Goal: Information Seeking & Learning: Learn about a topic

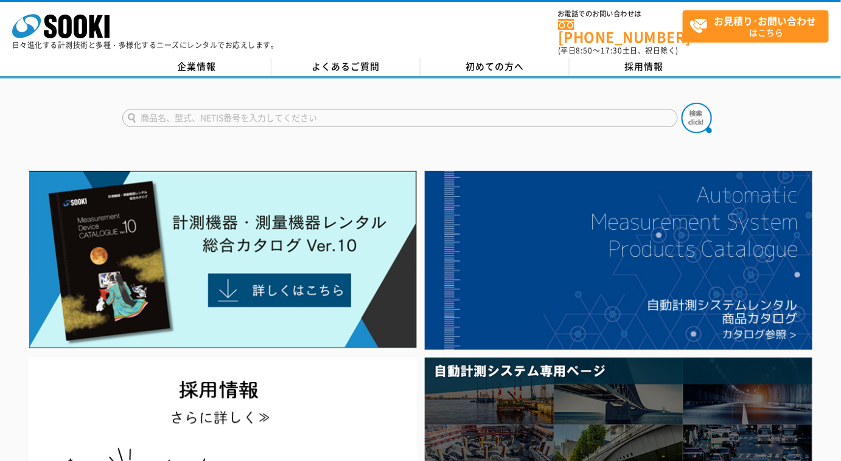
click at [307, 112] on input "text" at bounding box center [400, 118] width 556 height 18
type input "HM"
click at [681, 103] on button at bounding box center [696, 118] width 30 height 30
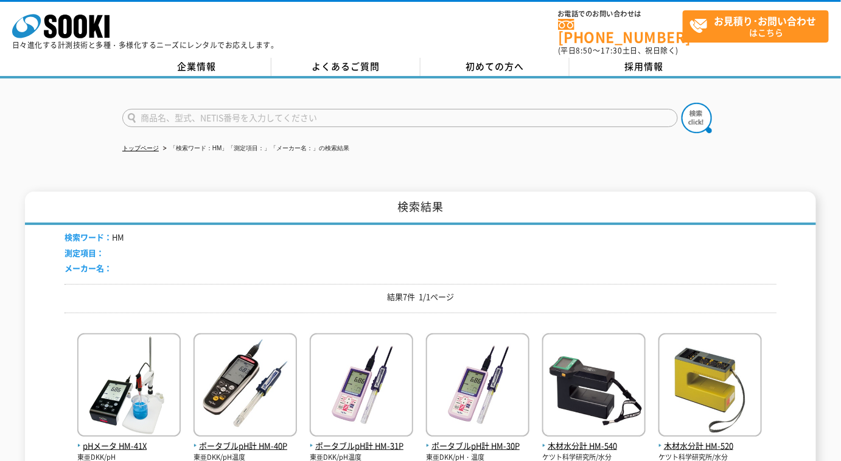
scroll to position [166, 0]
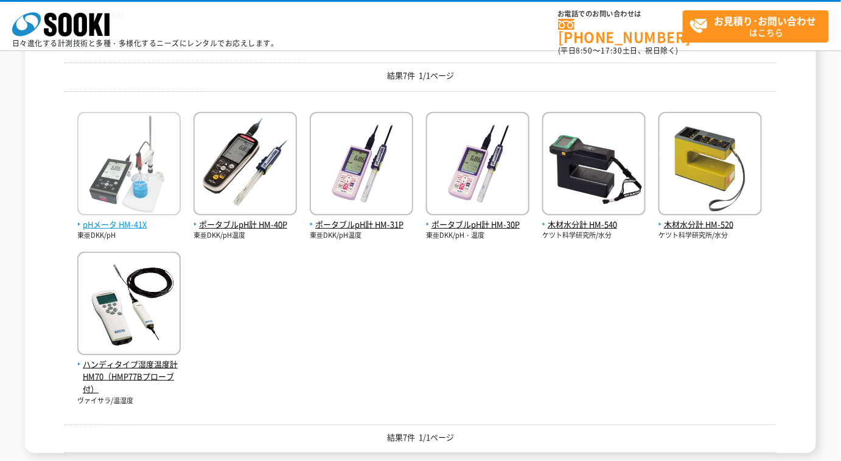
click at [139, 221] on span "pHメータ HM-41X" at bounding box center [128, 224] width 103 height 13
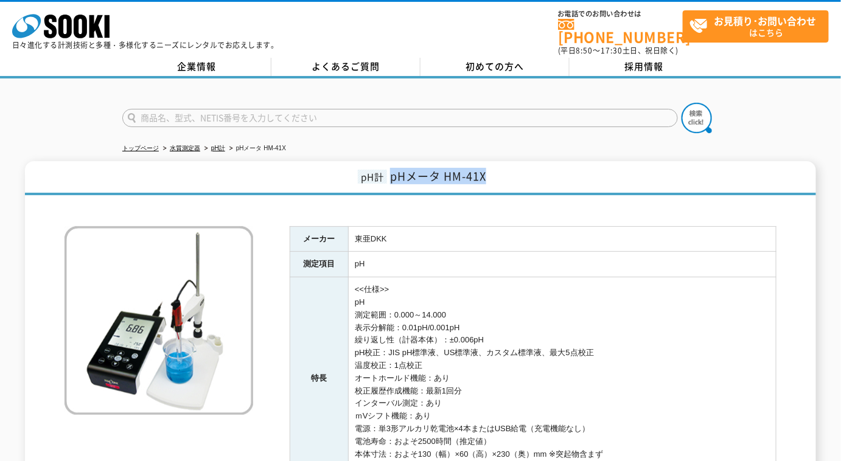
drag, startPoint x: 391, startPoint y: 169, endPoint x: 509, endPoint y: 167, distance: 118.1
click at [509, 167] on h1 "pH計 pHメータ HM-41X" at bounding box center [420, 178] width 791 height 34
copy span "pHメータ HM-41X"
drag, startPoint x: 230, startPoint y: 112, endPoint x: 232, endPoint y: 103, distance: 8.9
click at [229, 111] on input "text" at bounding box center [400, 118] width 556 height 18
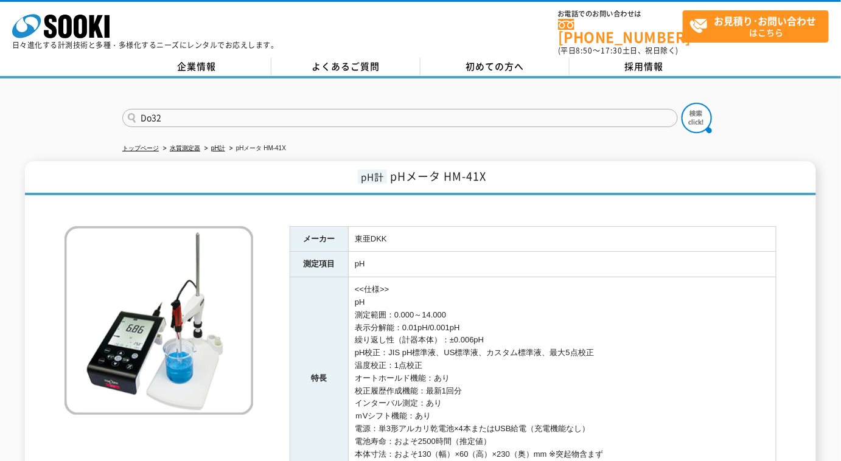
type input "Do32"
click at [681, 103] on button at bounding box center [696, 118] width 30 height 30
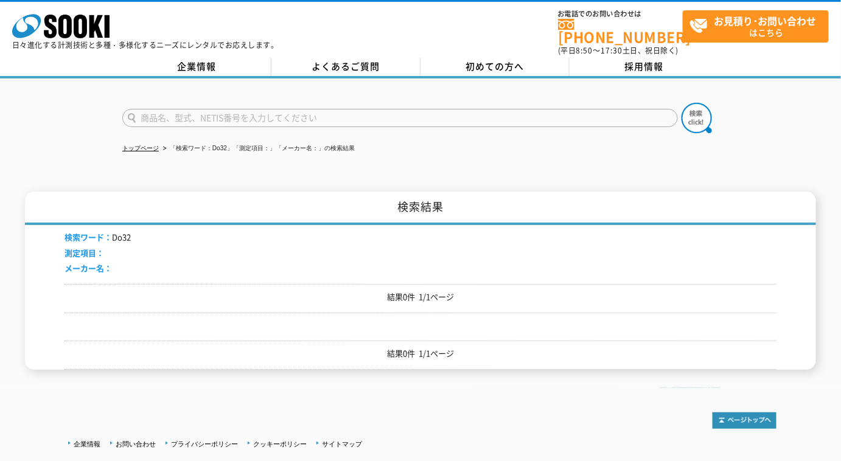
click at [253, 111] on input "text" at bounding box center [400, 118] width 556 height 18
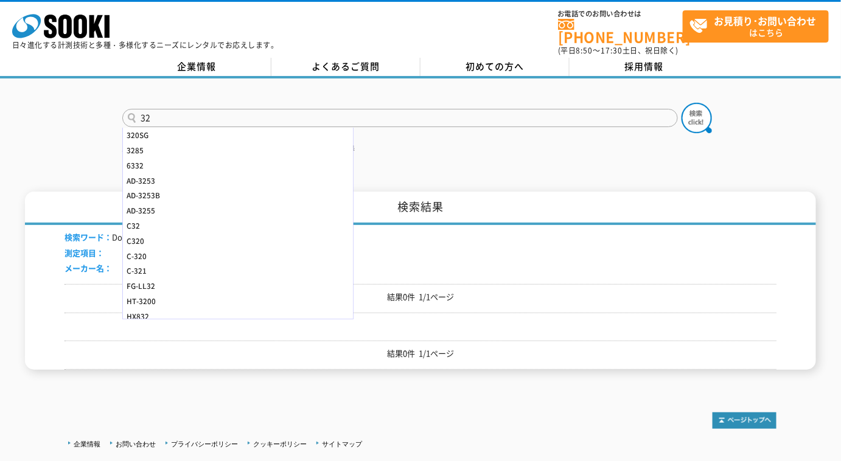
type input "32"
click at [681, 103] on button at bounding box center [696, 118] width 30 height 30
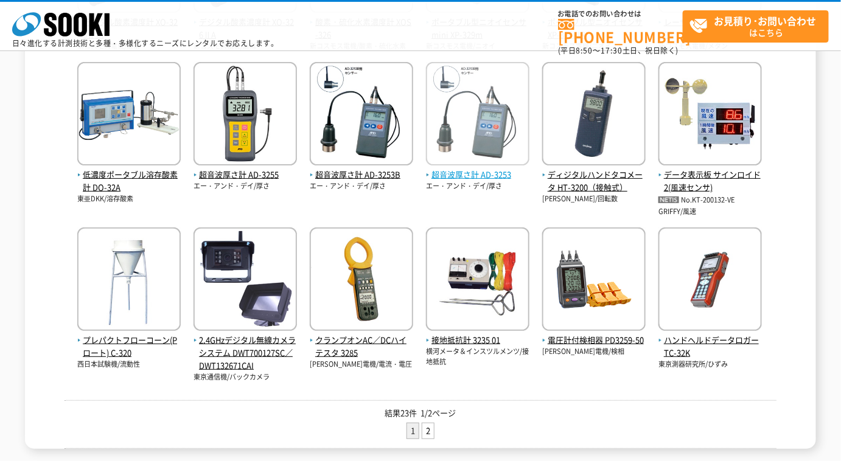
scroll to position [276, 0]
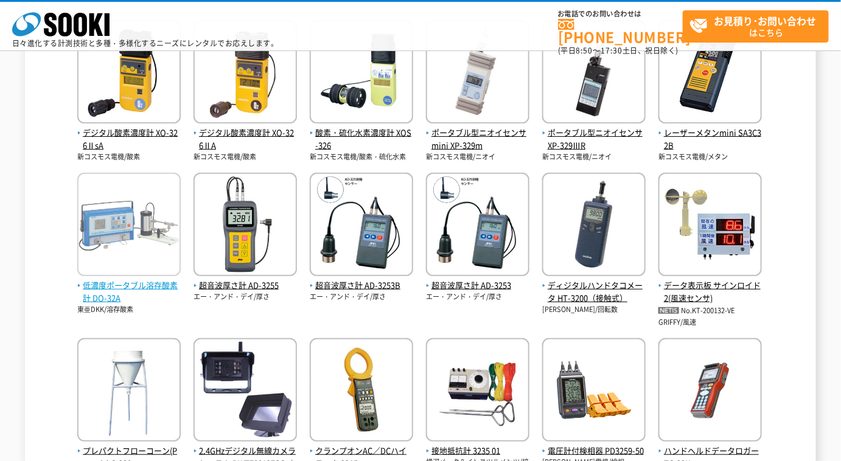
click at [117, 291] on span "低濃度ポータブル溶存酸素計 DO-32A" at bounding box center [128, 292] width 103 height 26
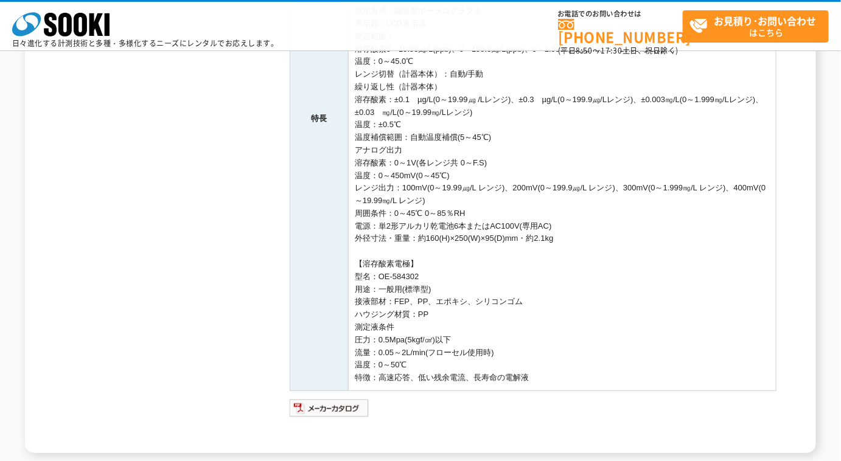
scroll to position [442, 0]
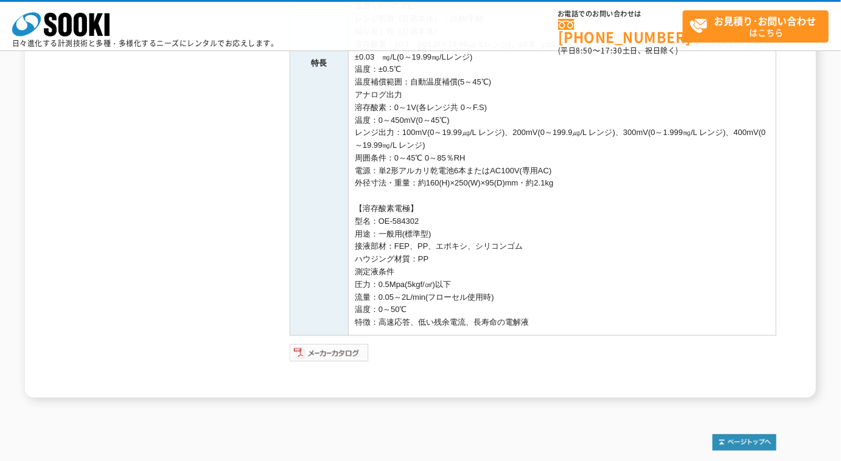
click at [346, 357] on img at bounding box center [330, 352] width 80 height 19
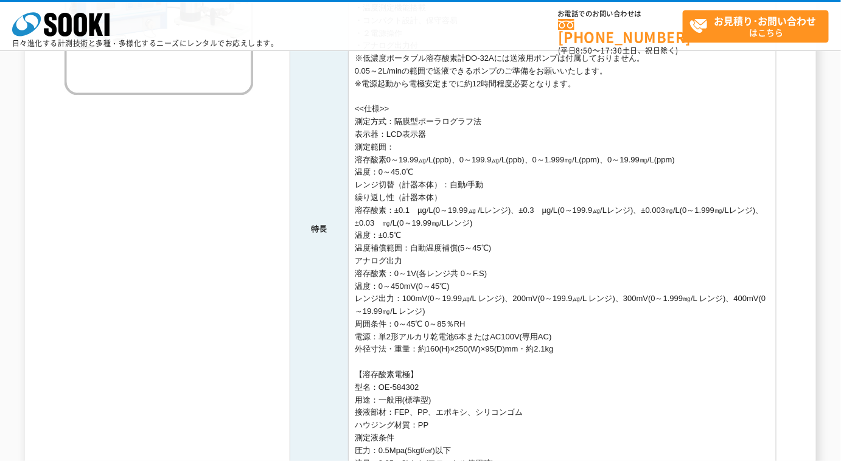
scroll to position [498, 0]
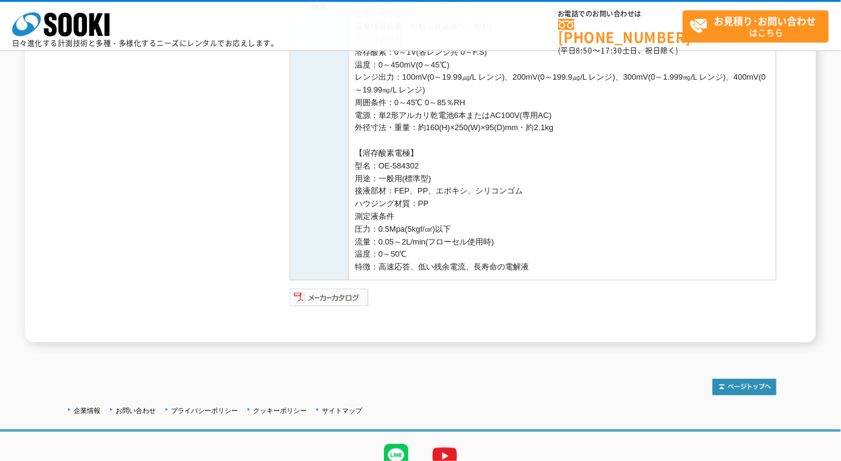
click at [338, 304] on img at bounding box center [330, 297] width 80 height 19
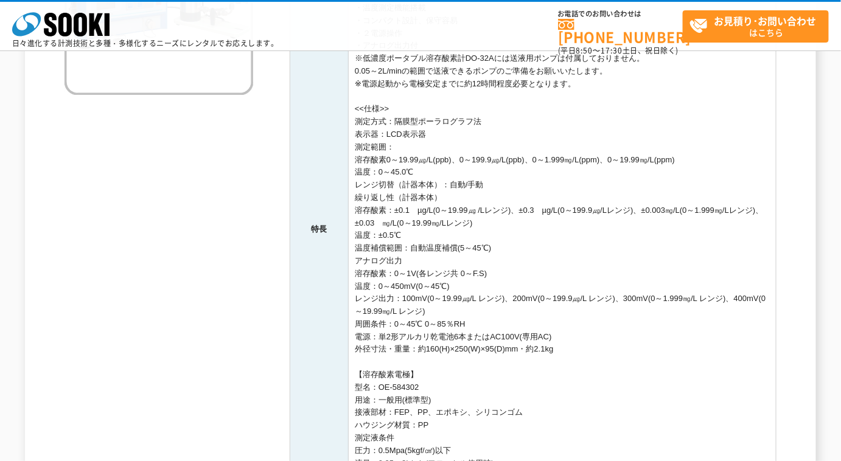
scroll to position [221, 0]
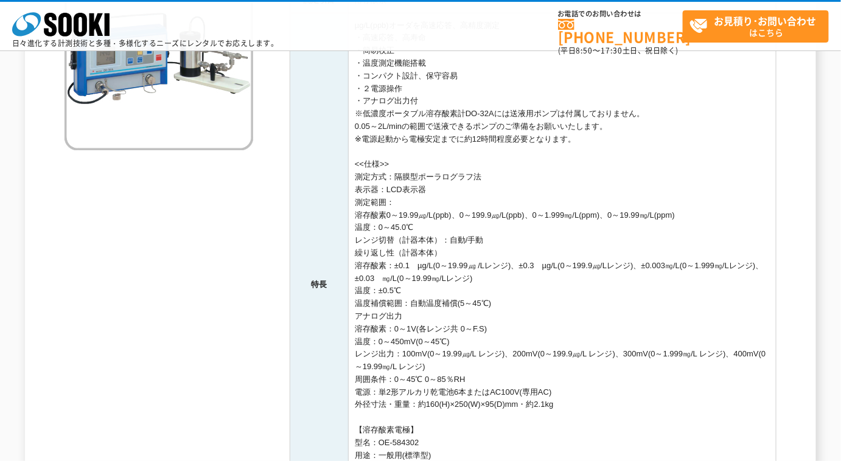
drag, startPoint x: 585, startPoint y: 138, endPoint x: 356, endPoint y: 138, distance: 229.4
click at [356, 138] on td "µg/L(ppb)オーダを高速応答、高精度測定 ・高速応答、高寿命 ・簡易校正 ・温度測定機能搭載 ・コンパクト設計、保守容易 ・２電源操作 ・アナログ出力付…" at bounding box center [563, 285] width 428 height 544
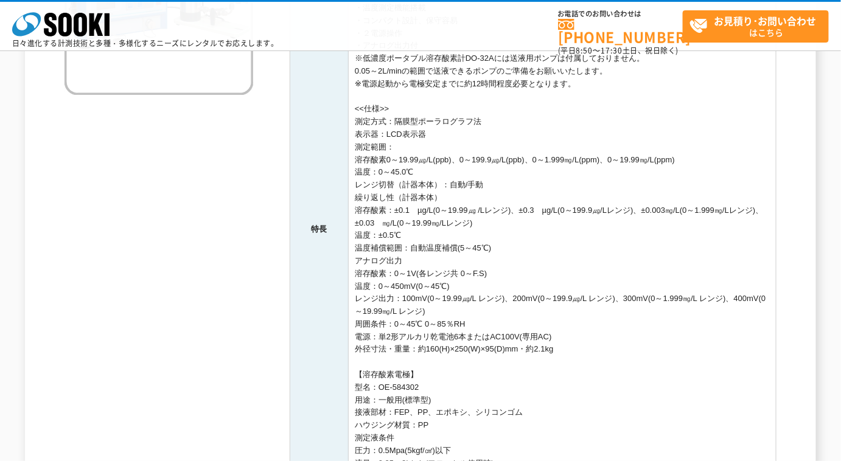
scroll to position [442, 0]
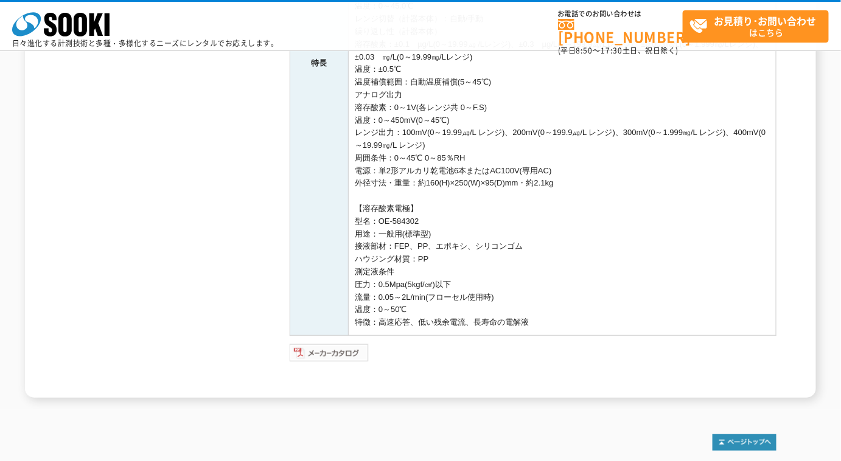
click at [354, 355] on img at bounding box center [330, 352] width 80 height 19
